Goal: Task Accomplishment & Management: Use online tool/utility

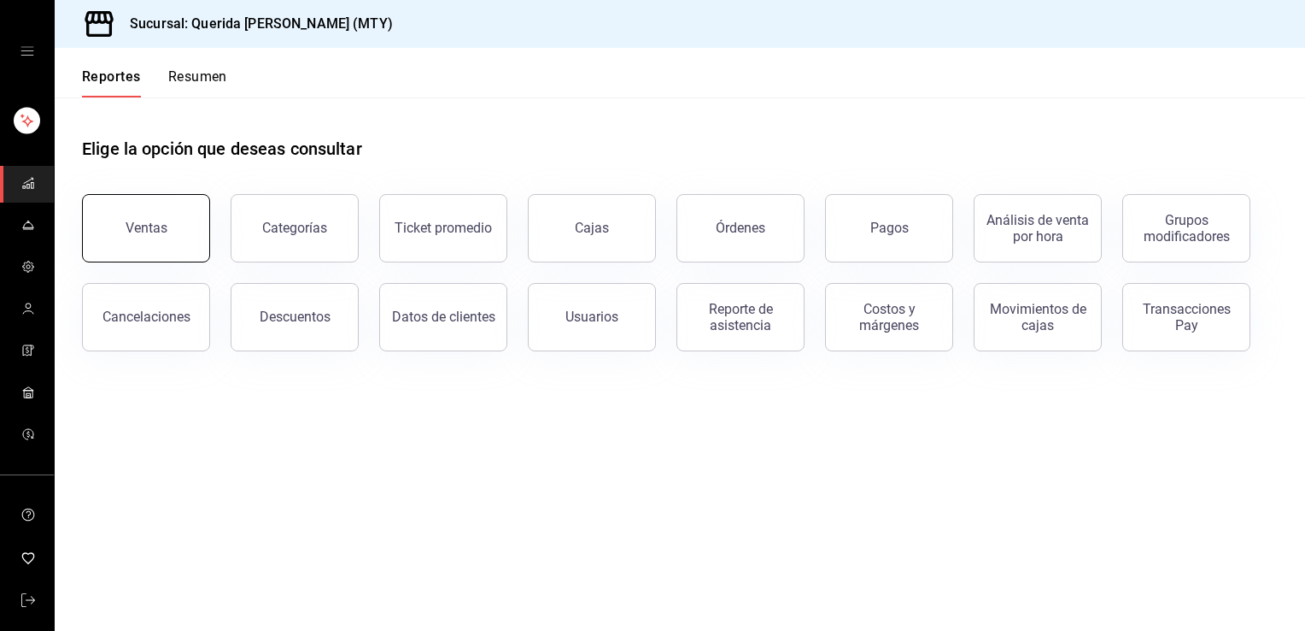
click at [160, 234] on div "Ventas" at bounding box center [147, 228] width 42 height 16
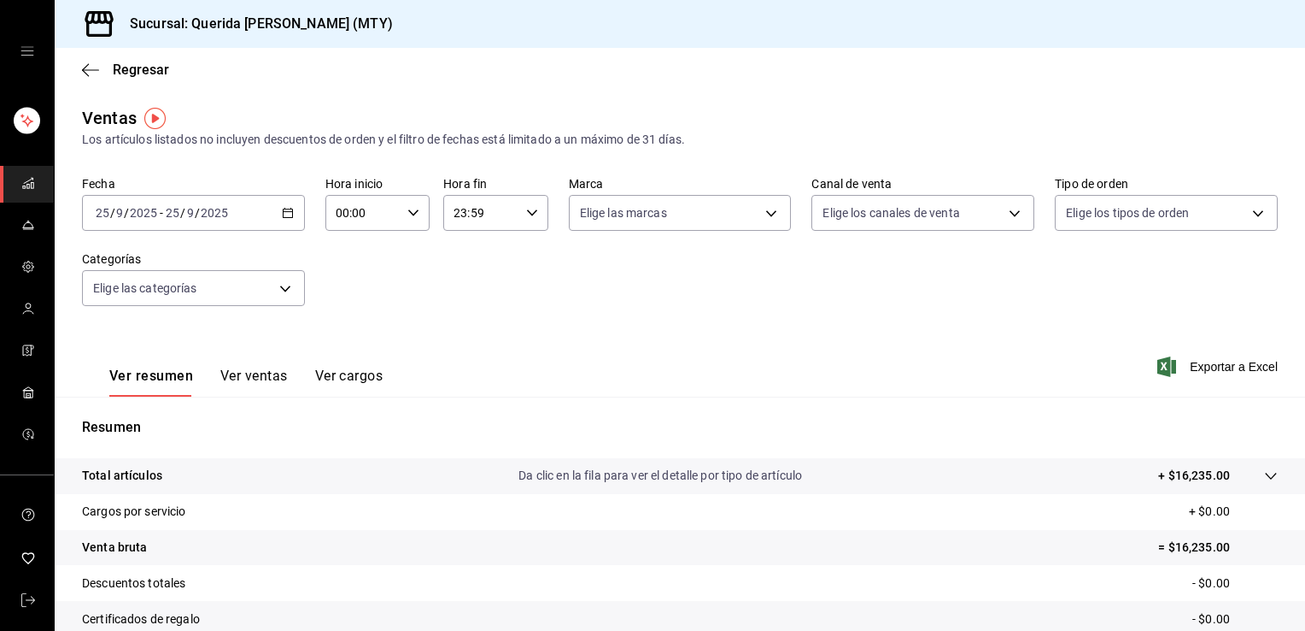
click at [283, 212] on icon "button" at bounding box center [288, 213] width 12 height 12
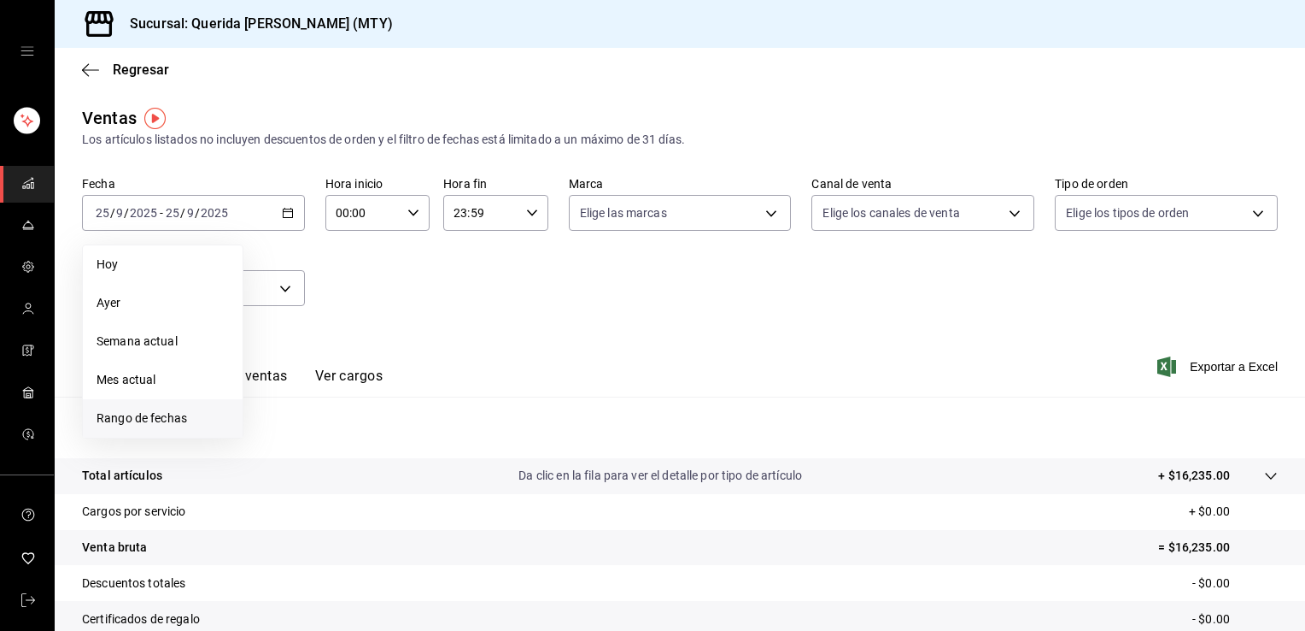
click at [158, 416] on span "Rango de fechas" at bounding box center [163, 418] width 132 height 18
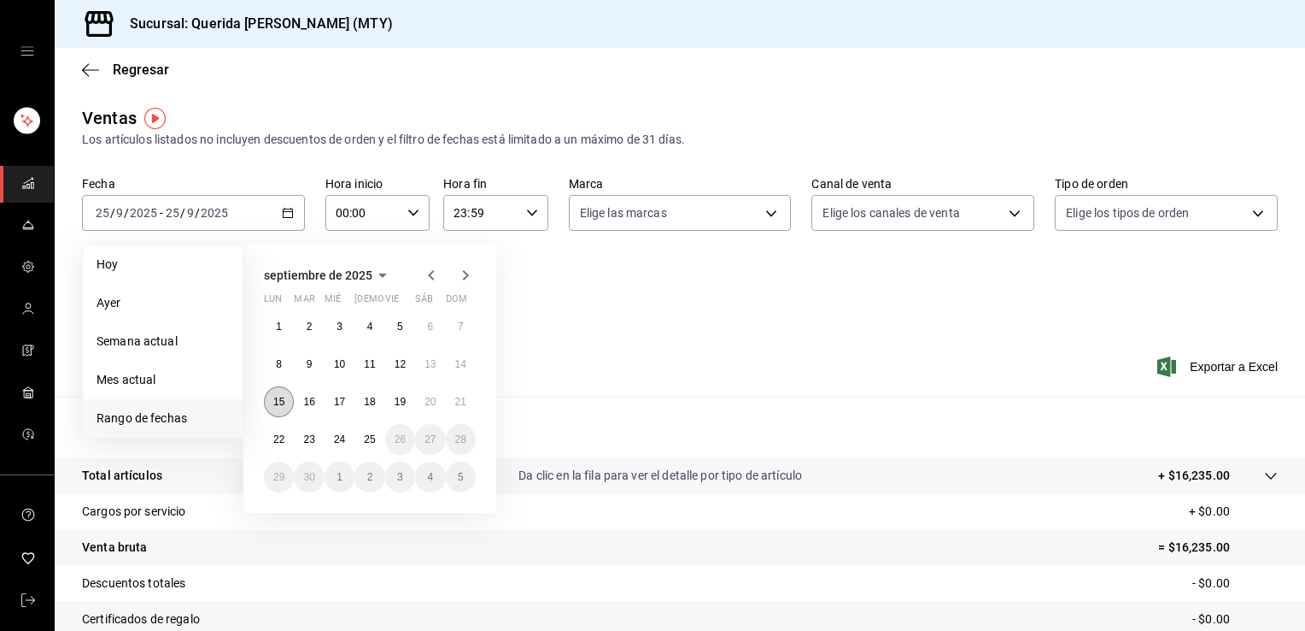
click at [283, 408] on button "15" at bounding box center [279, 401] width 30 height 31
click at [453, 395] on button "21" at bounding box center [461, 401] width 30 height 31
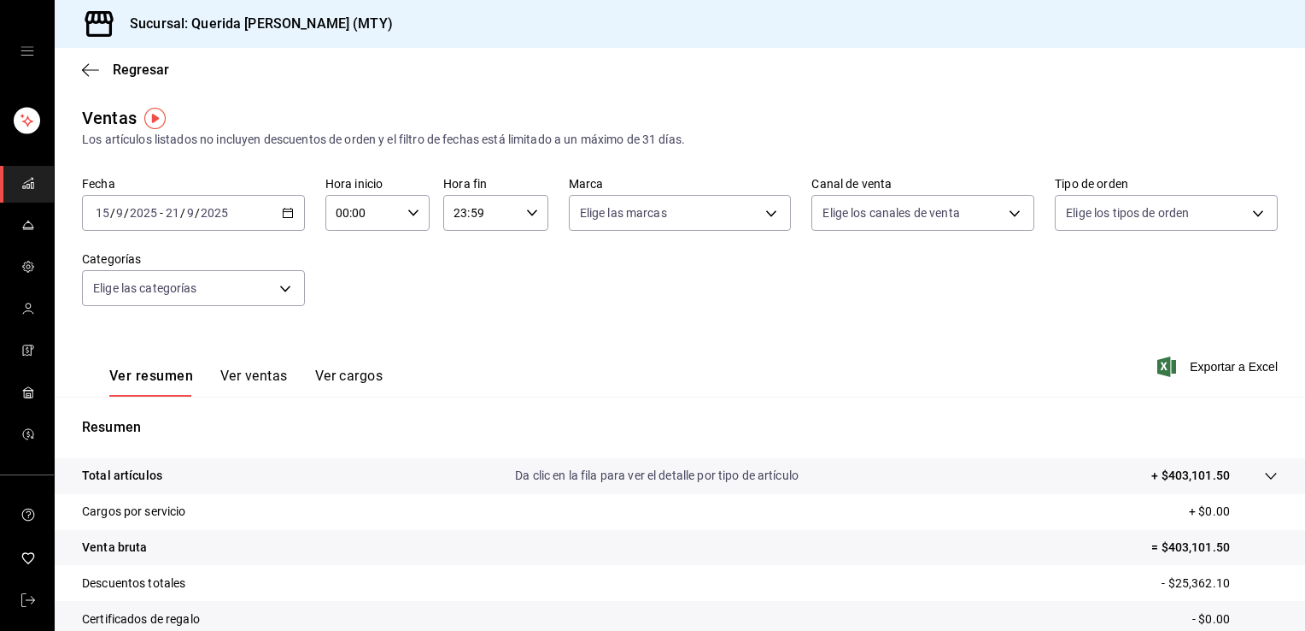
click at [410, 213] on icon "button" at bounding box center [414, 213] width 12 height 12
click at [349, 350] on span "06" at bounding box center [349, 349] width 25 height 14
type input "06:00"
click at [563, 276] on div at bounding box center [652, 315] width 1305 height 631
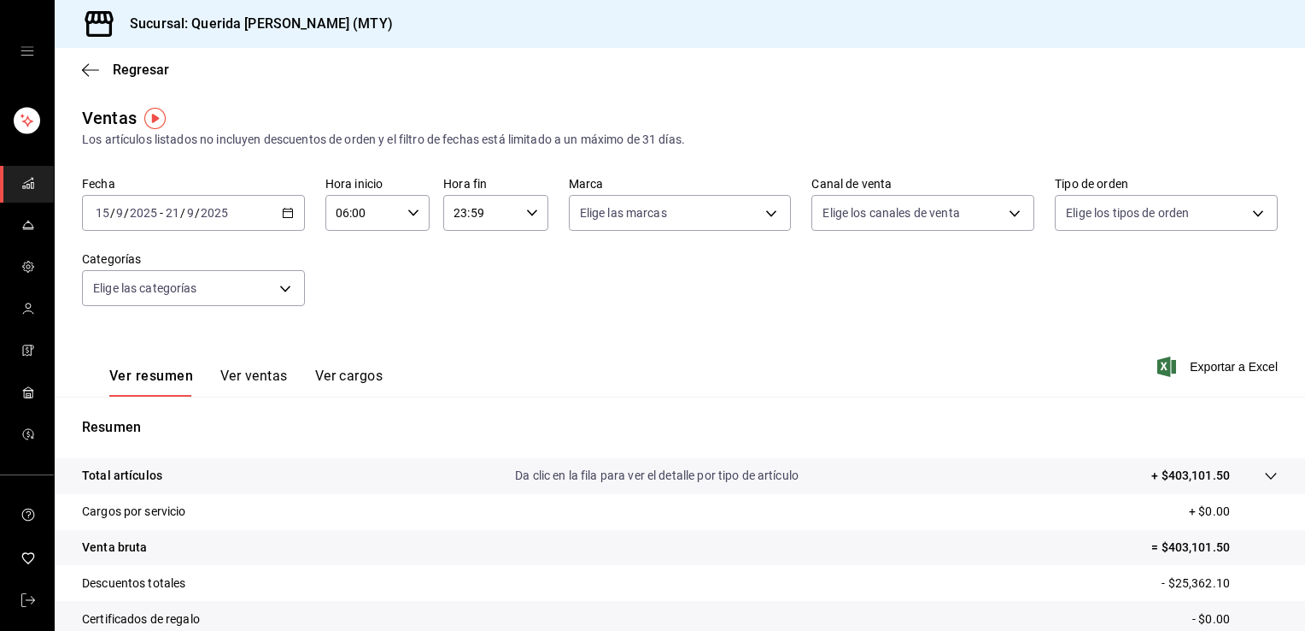
click at [338, 373] on button "Ver cargos" at bounding box center [349, 381] width 68 height 29
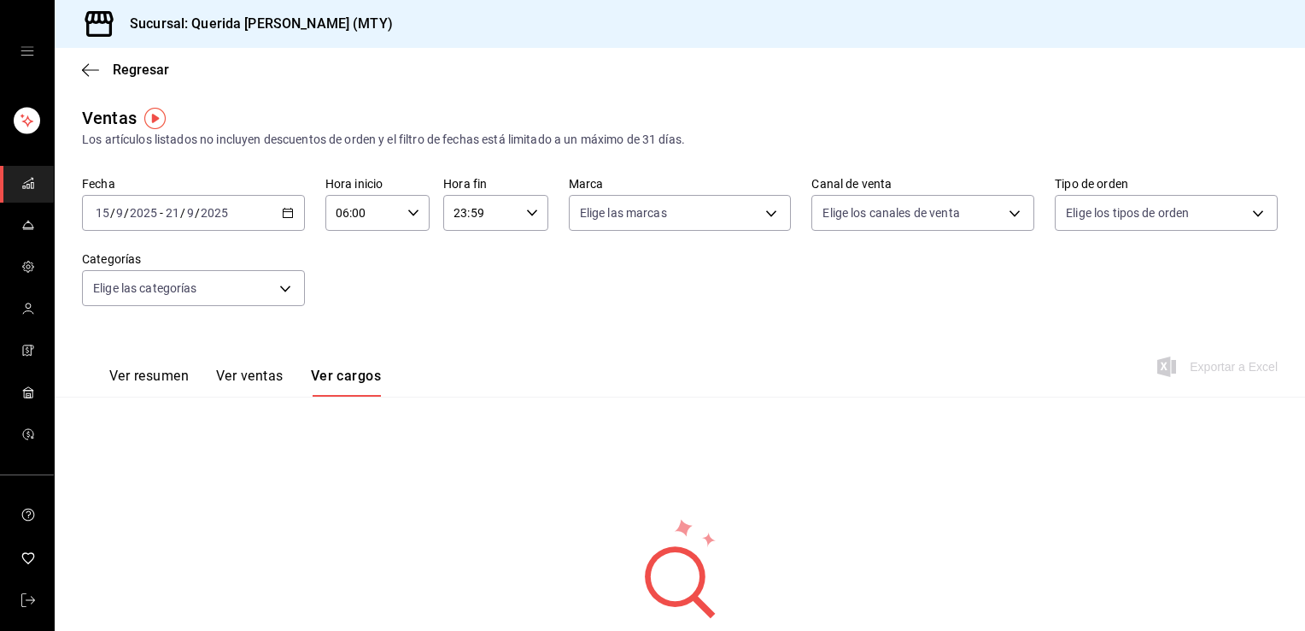
click at [259, 374] on button "Ver ventas" at bounding box center [249, 381] width 67 height 29
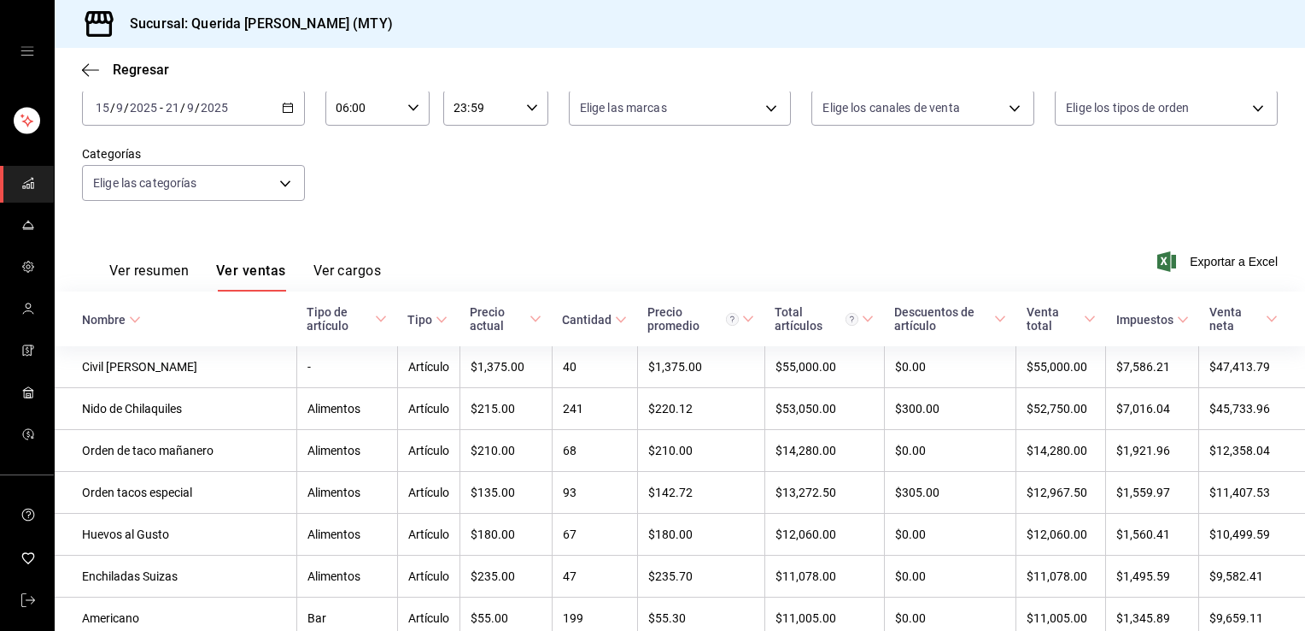
scroll to position [106, 0]
click at [1170, 261] on span "Exportar a Excel" at bounding box center [1219, 260] width 117 height 21
